Goal: Task Accomplishment & Management: Manage account settings

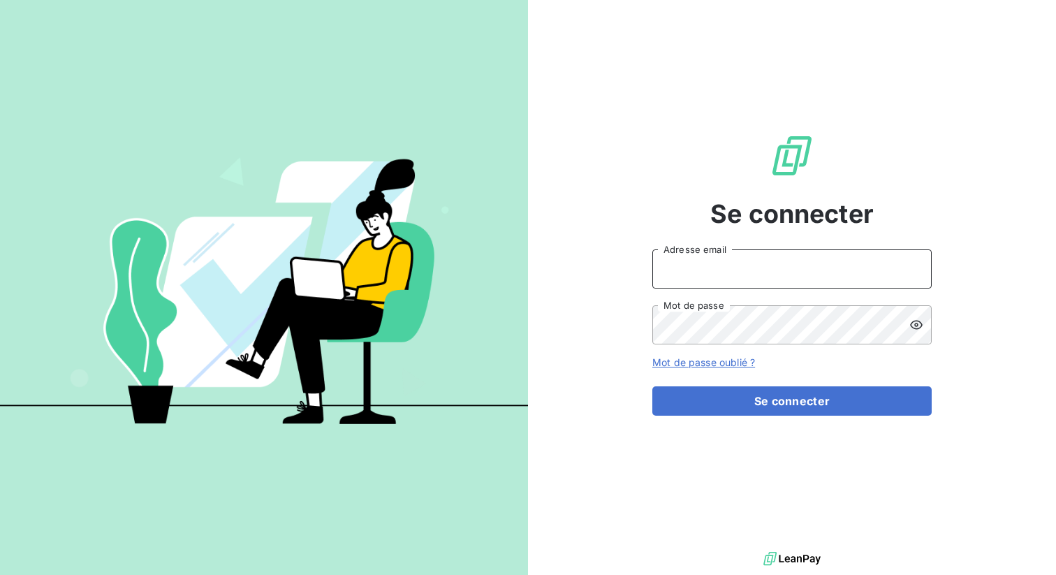
click at [710, 265] on input "Adresse email" at bounding box center [791, 268] width 279 height 39
type input "[PERSON_NAME][EMAIL_ADDRESS][DOMAIN_NAME]"
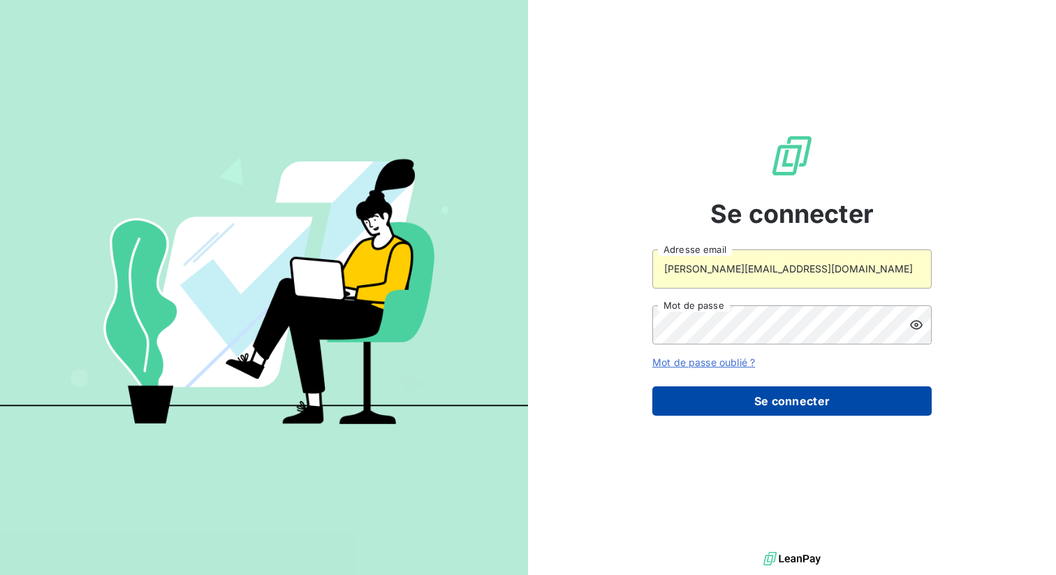
click at [744, 393] on button "Se connecter" at bounding box center [791, 400] width 279 height 29
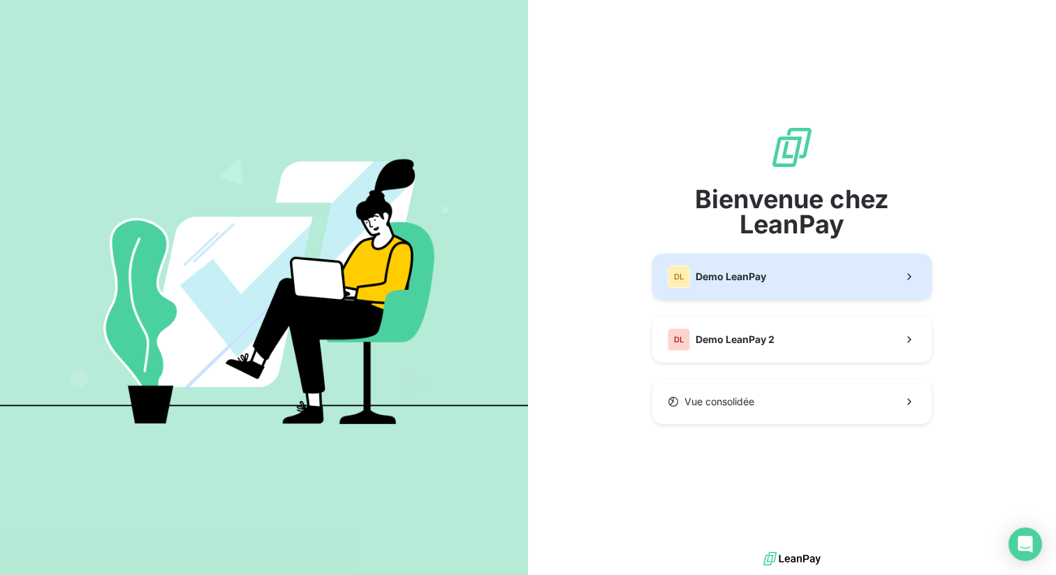
click at [730, 282] on span "Demo LeanPay" at bounding box center [731, 277] width 71 height 14
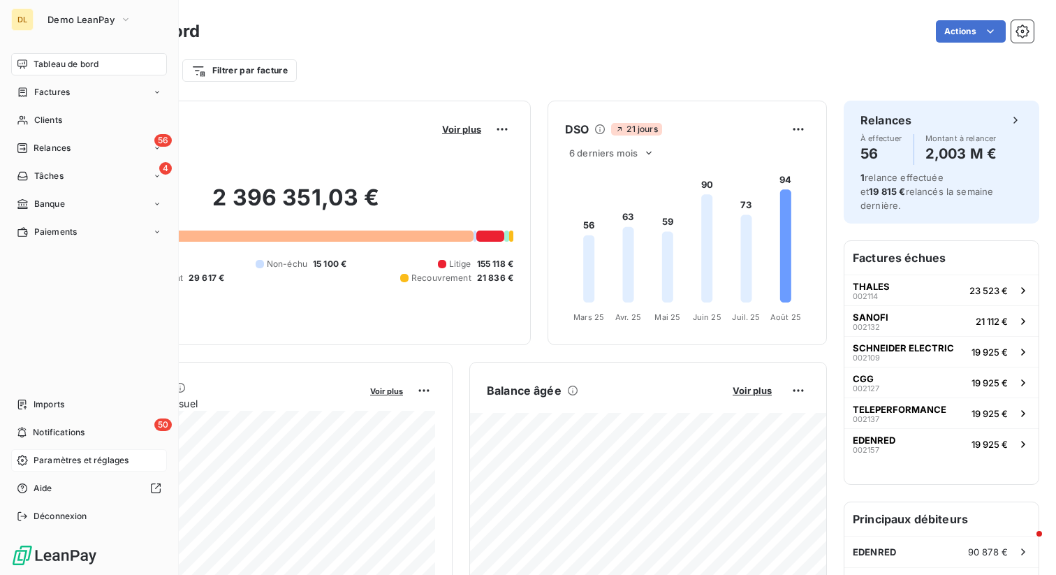
click at [71, 460] on span "Paramètres et réglages" at bounding box center [81, 460] width 95 height 13
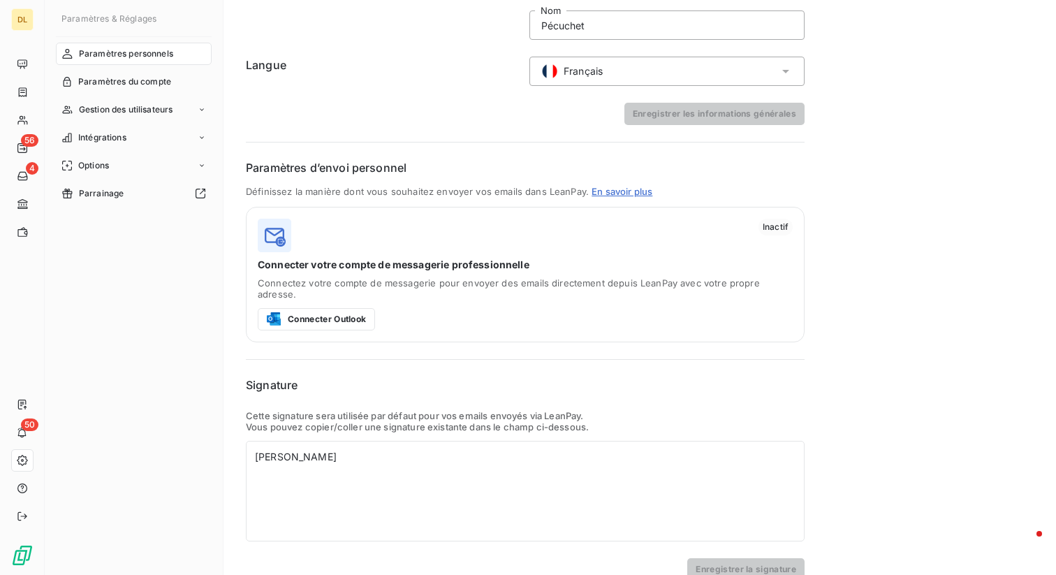
scroll to position [142, 0]
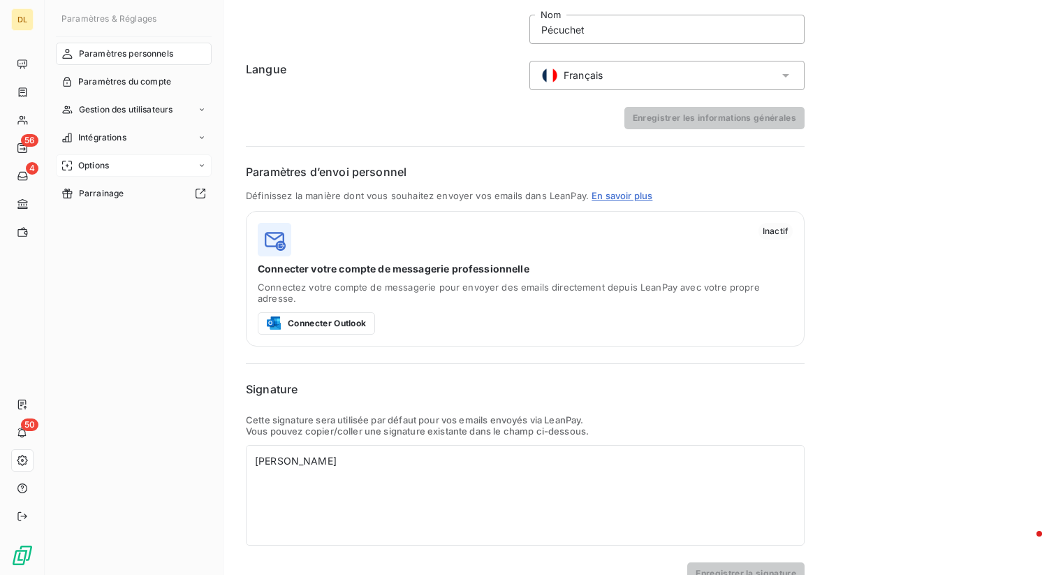
click at [126, 162] on div "Options" at bounding box center [134, 165] width 156 height 22
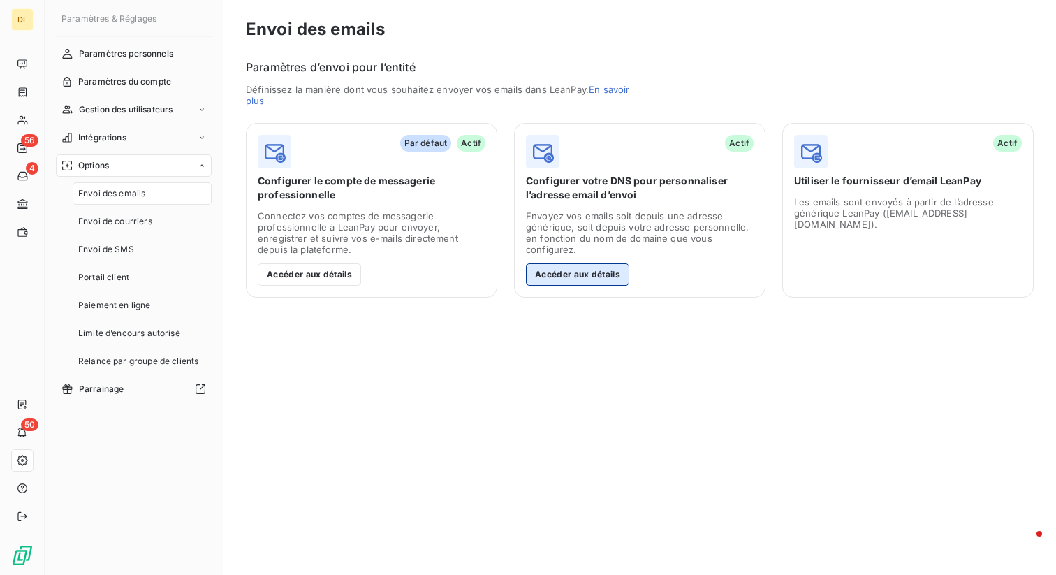
click at [589, 277] on button "Accéder aux détails" at bounding box center [577, 274] width 103 height 22
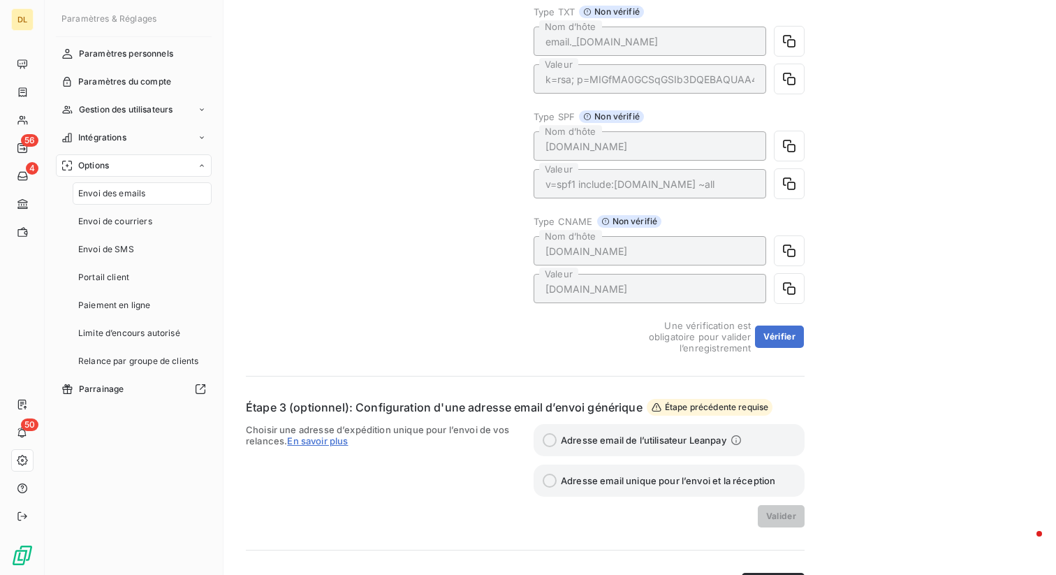
scroll to position [395, 0]
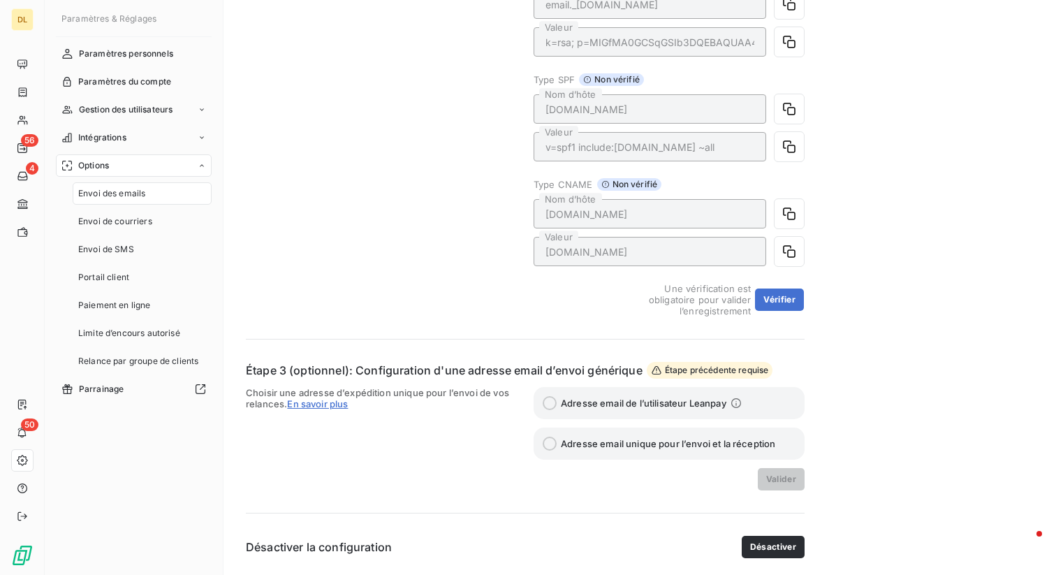
click at [492, 451] on span "Choisir une adresse d’expédition unique pour l’envoi de vos relances. En savoir…" at bounding box center [381, 438] width 271 height 103
click at [706, 366] on span "Étape précédente requise" at bounding box center [710, 370] width 126 height 17
click at [808, 374] on div "Envoi des emails Configurer votre DNS Étape 1 : définition du domaine d’envoi V…" at bounding box center [639, 90] width 832 height 970
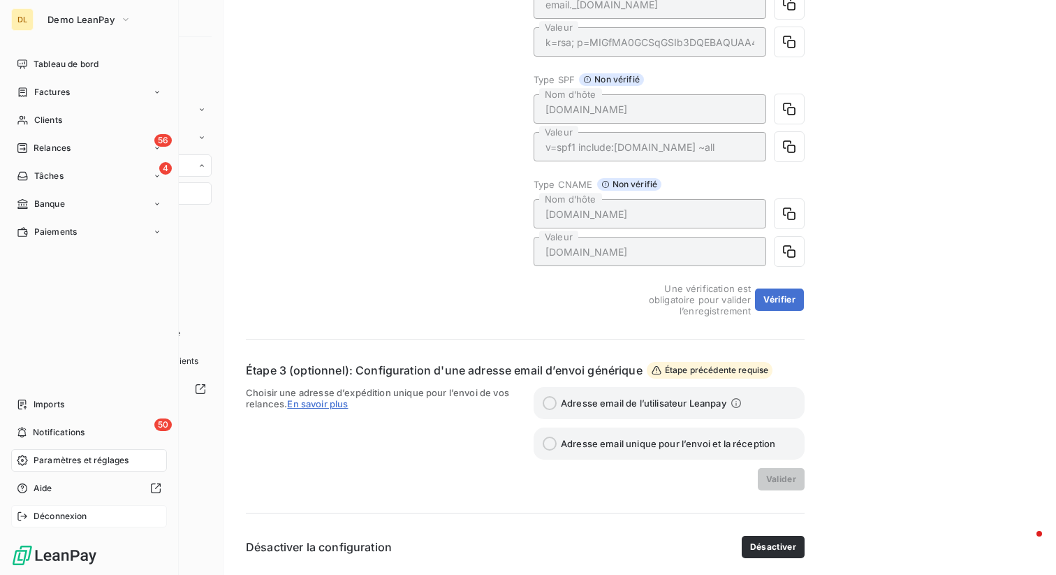
click at [20, 515] on icon at bounding box center [22, 515] width 11 height 11
